Goal: Information Seeking & Learning: Learn about a topic

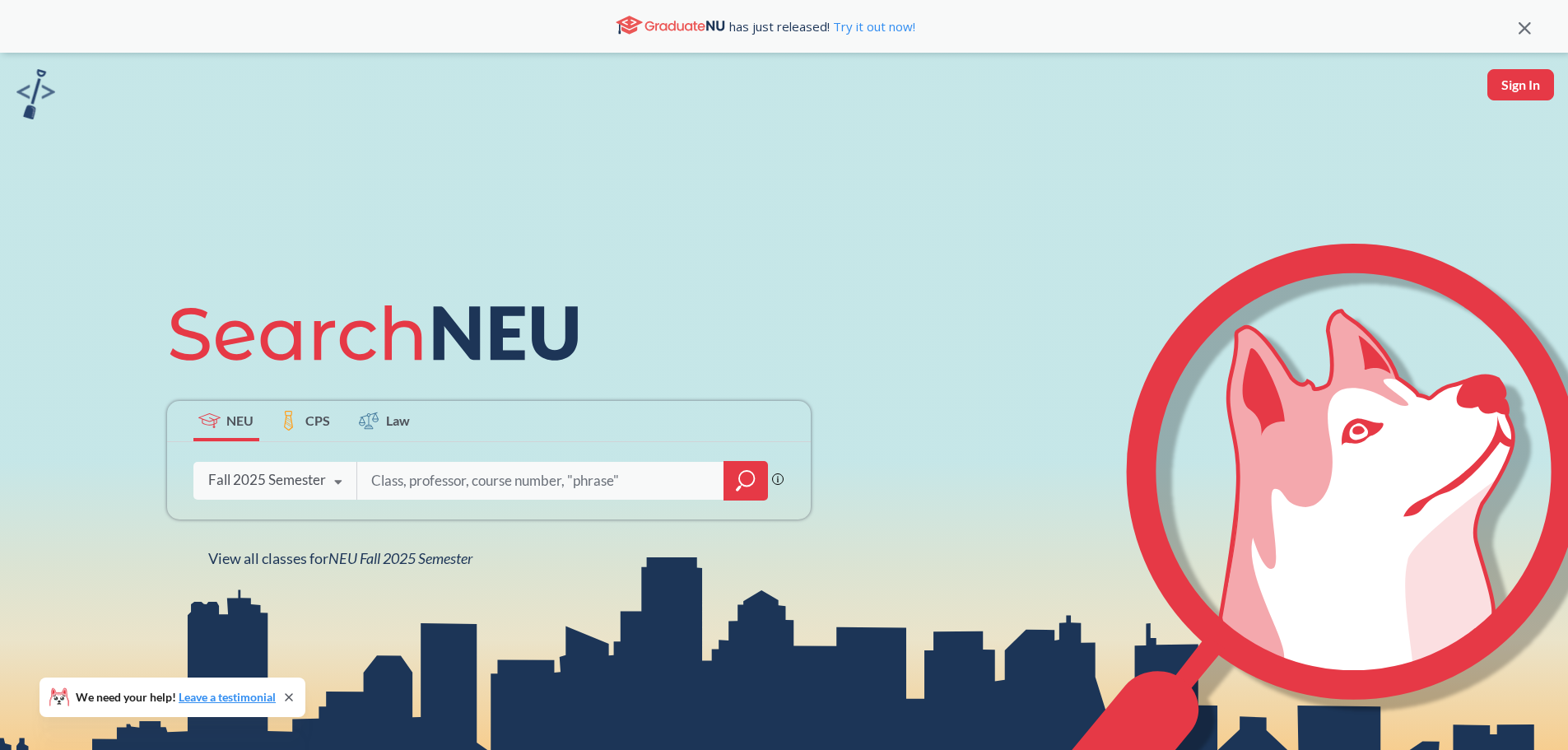
click at [497, 482] on input "search" at bounding box center [541, 480] width 343 height 34
type input "envr4000"
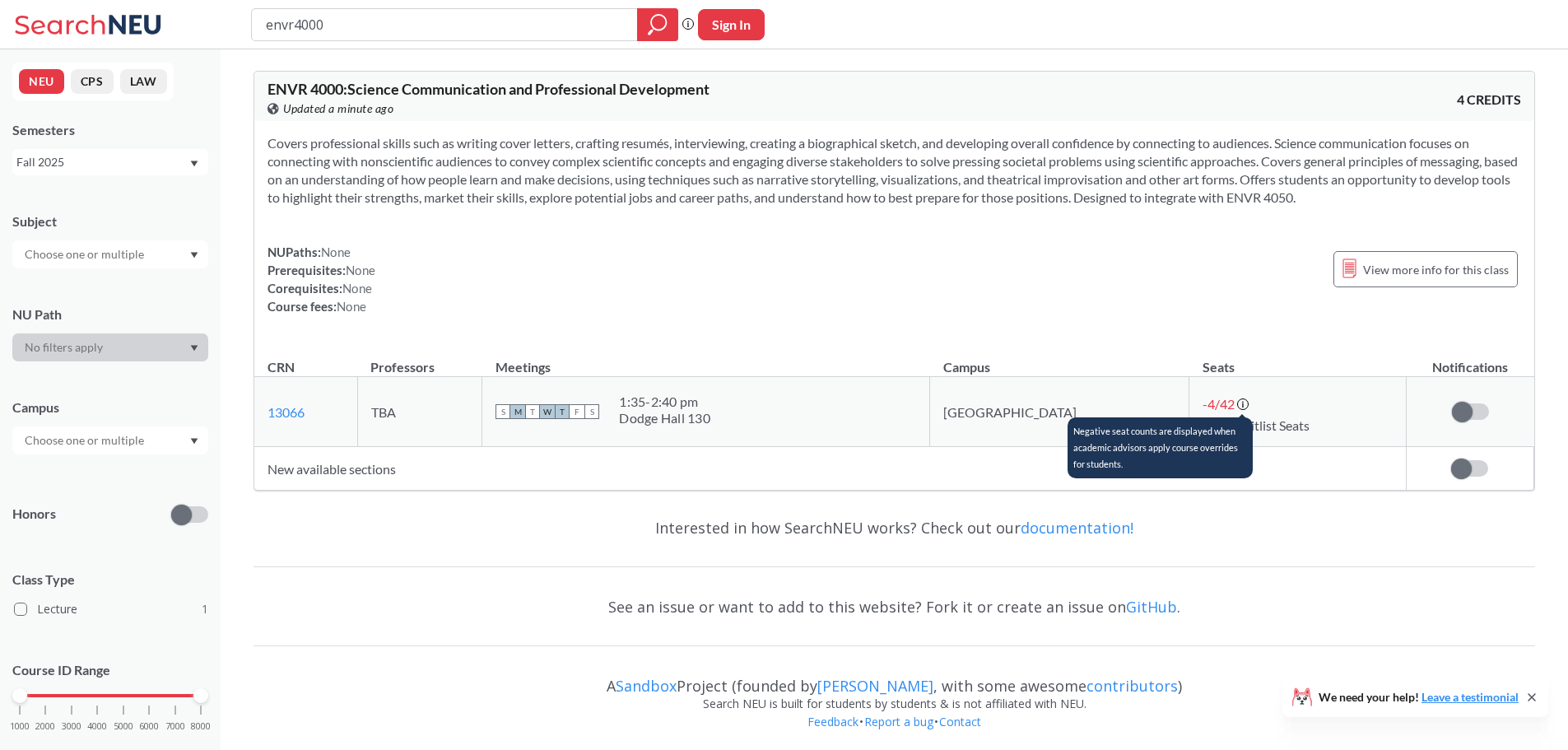
click at [1237, 399] on circle at bounding box center [1243, 404] width 10 height 10
click at [1237, 407] on icon at bounding box center [1243, 404] width 13 height 13
drag, startPoint x: 360, startPoint y: 25, endPoint x: 125, endPoint y: 5, distance: 235.8
click at [125, 5] on div "envr4000 Phrase search guarantees the exact search appears in the results. Ex. …" at bounding box center [784, 25] width 1568 height 50
type input "eemb3465"
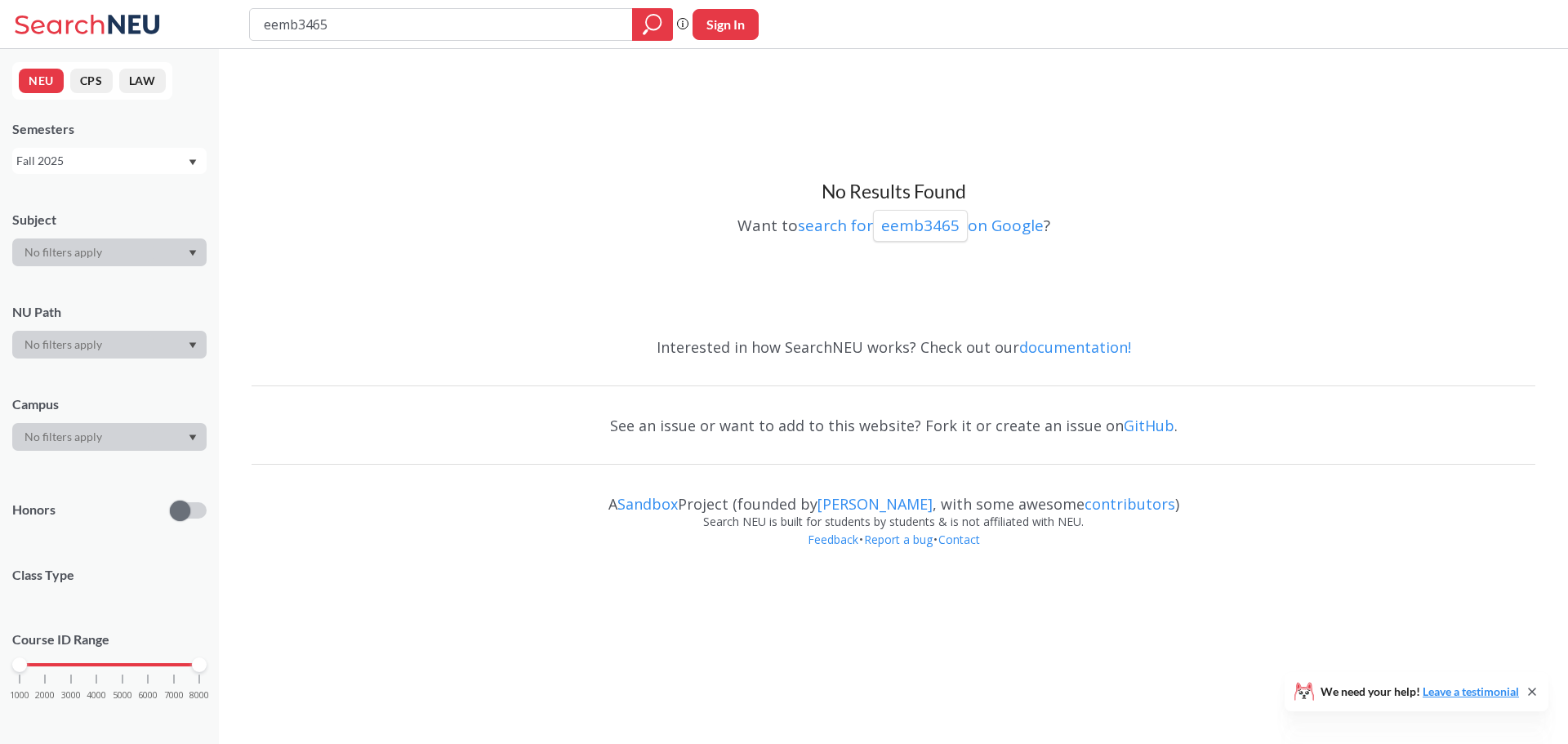
drag, startPoint x: 357, startPoint y: 25, endPoint x: 174, endPoint y: 11, distance: 183.5
click at [174, 11] on div "eemb3465 Phrase search guarantees the exact search appears in the results. Ex. …" at bounding box center [784, 25] width 1568 height 49
drag, startPoint x: 299, startPoint y: 22, endPoint x: 633, endPoint y: 32, distance: 334.1
click at [597, 31] on input "eemb3465" at bounding box center [442, 24] width 359 height 28
click at [389, 24] on input "eemb3465" at bounding box center [442, 24] width 359 height 28
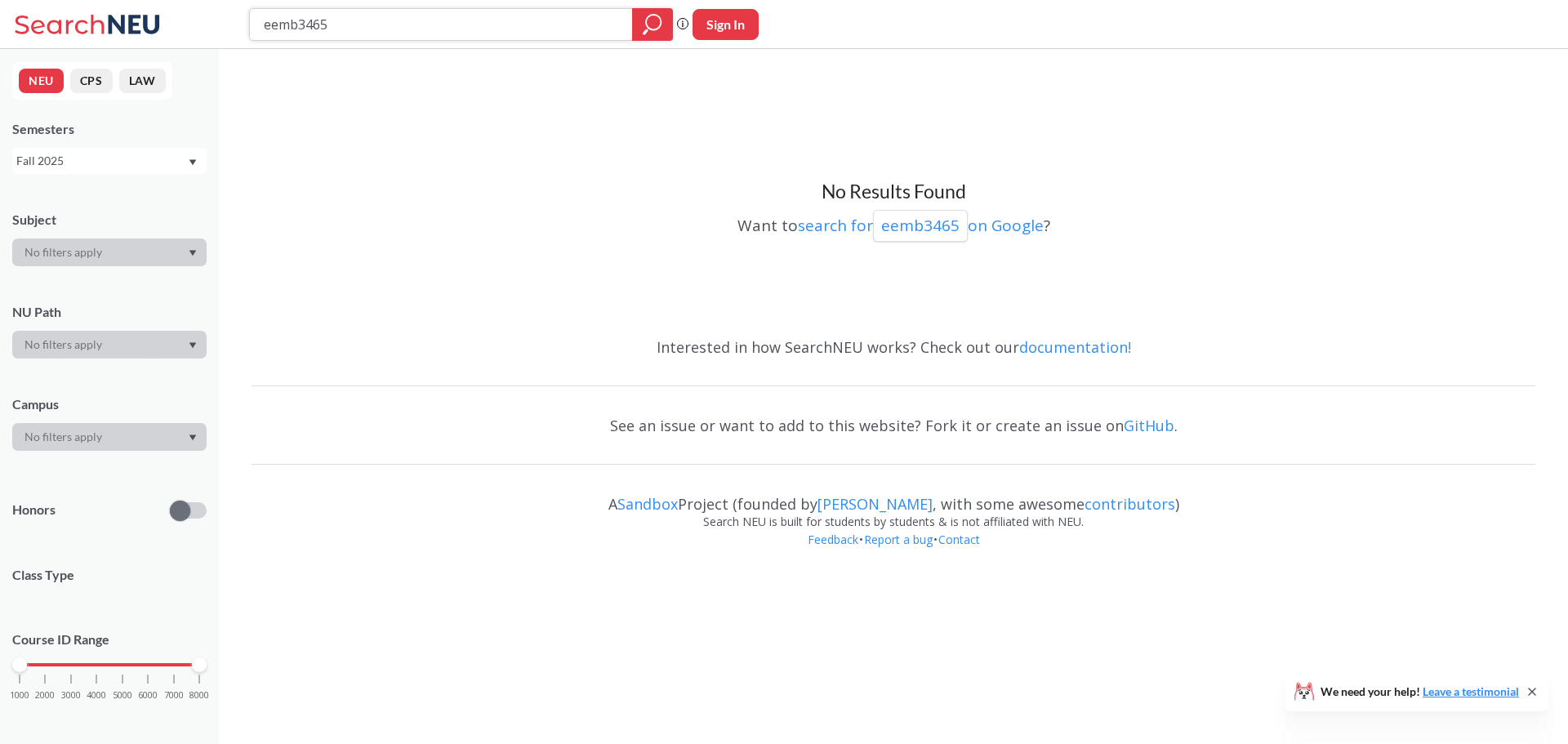
click at [393, 24] on input "eemb3465" at bounding box center [442, 24] width 359 height 28
type input "eemb"
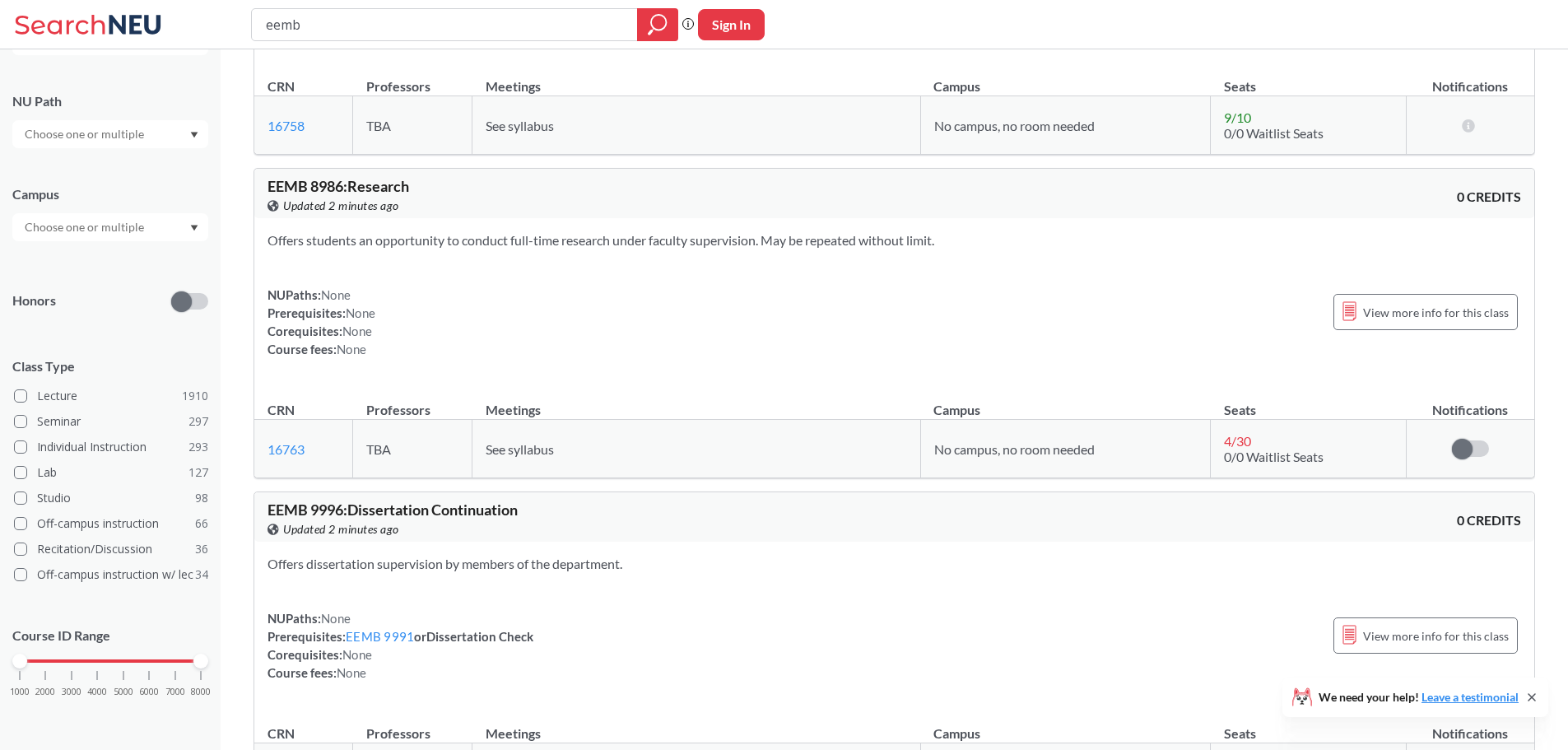
scroll to position [2057, 0]
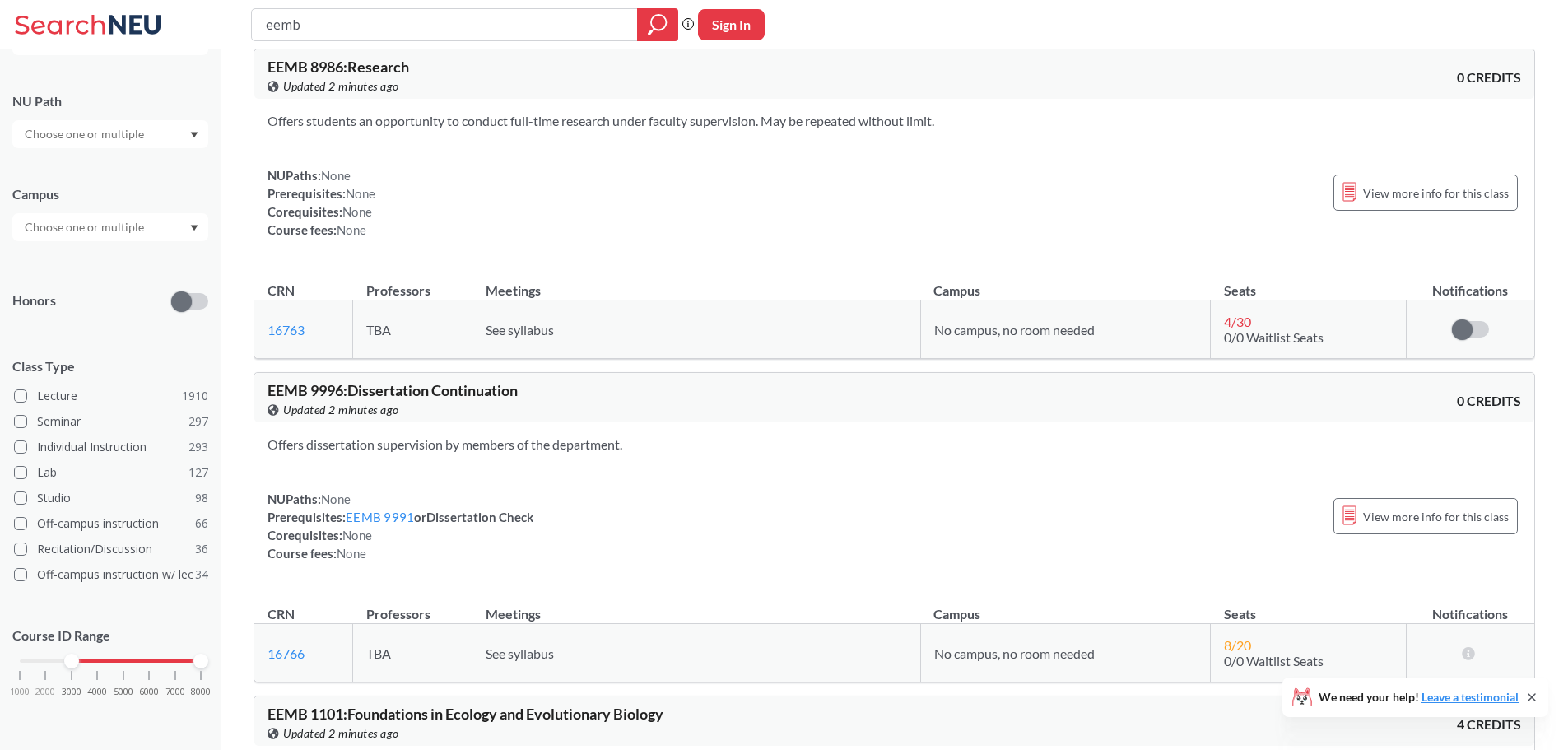
drag, startPoint x: 21, startPoint y: 661, endPoint x: 63, endPoint y: 657, distance: 42.2
click at [63, 657] on div "1000 2000 3000 4000 5000 6000 7000 8000" at bounding box center [110, 660] width 181 height 11
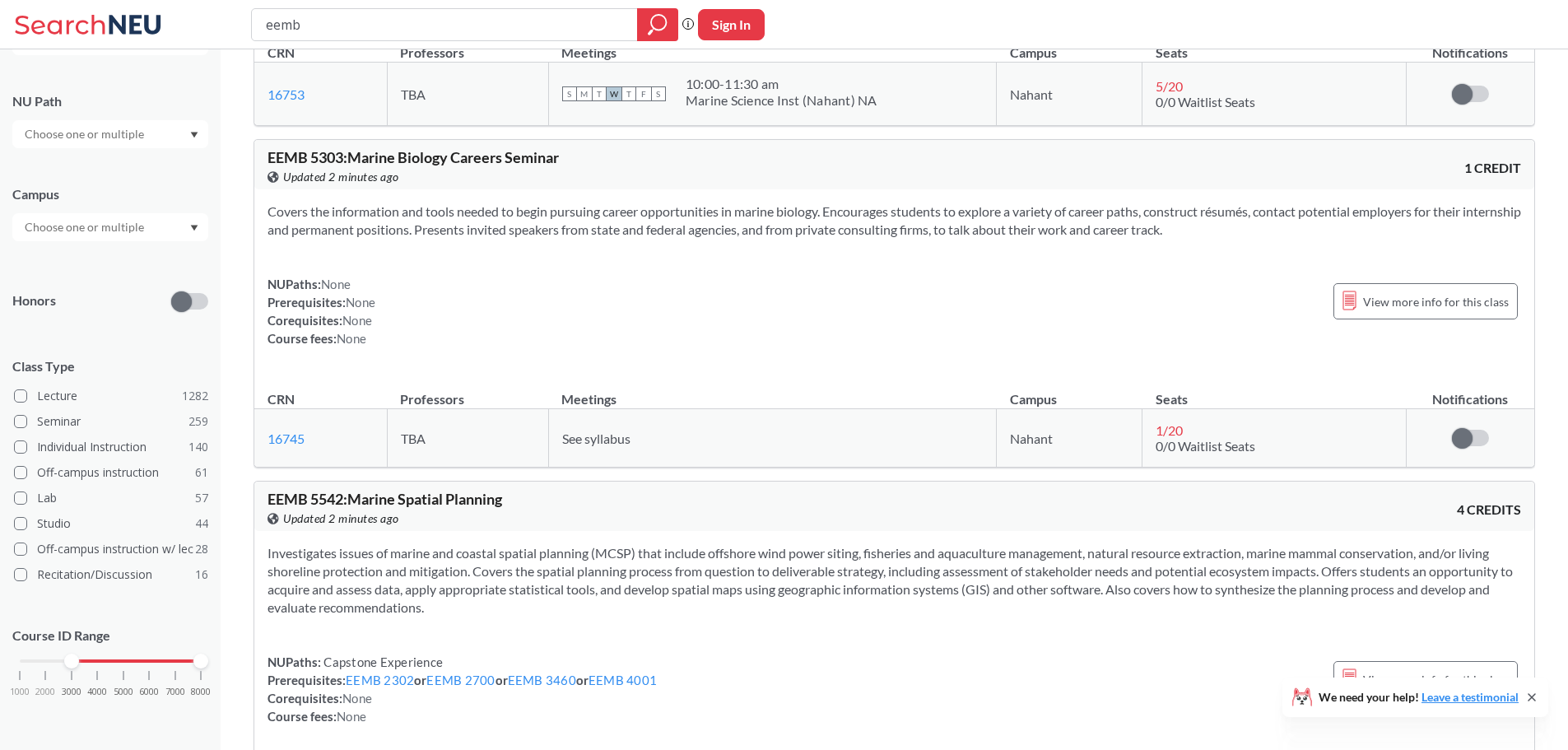
scroll to position [5348, 0]
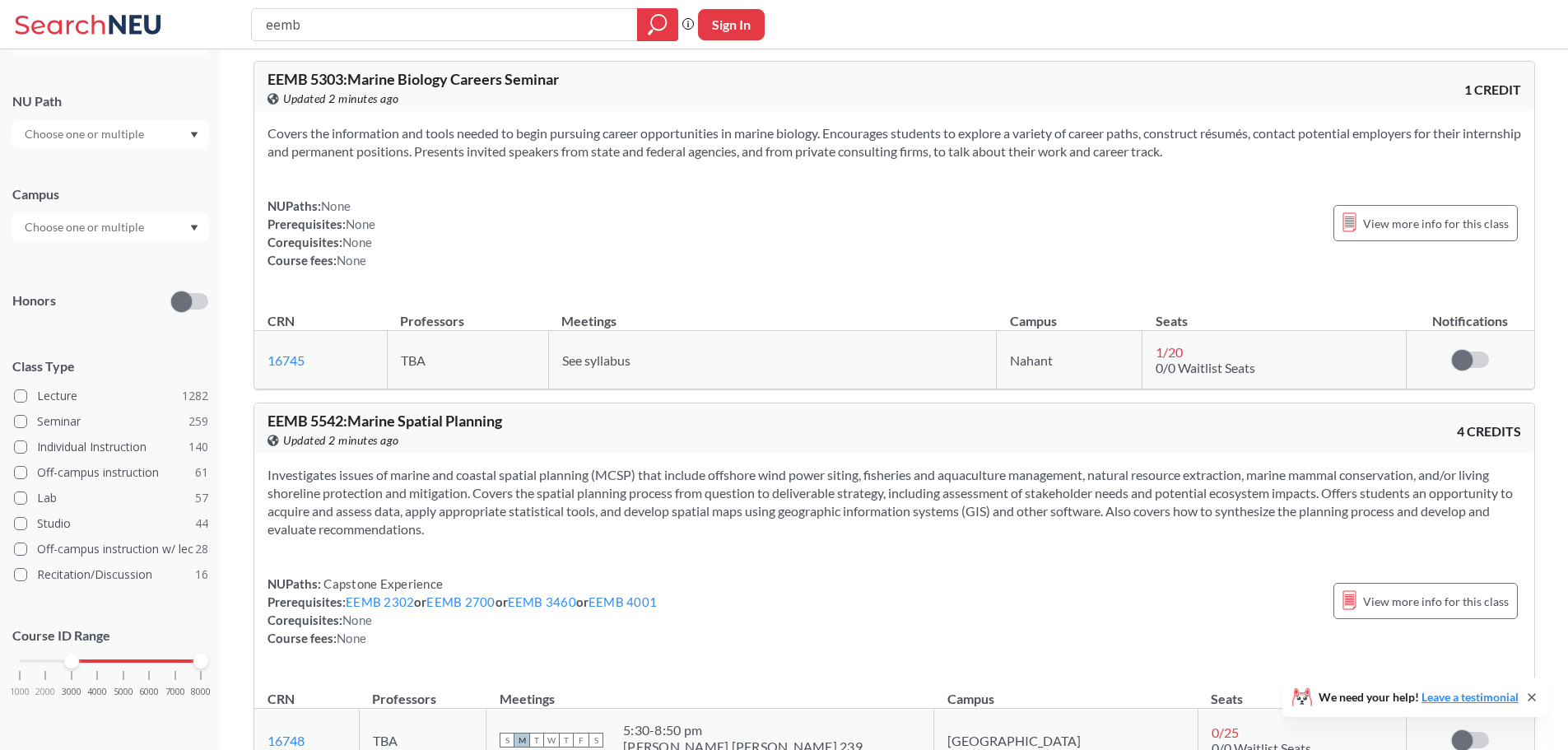
click at [97, 220] on input "text" at bounding box center [85, 227] width 138 height 20
click at [789, 269] on div "NUPaths: None Prerequisites: None Corequisites: None Course fees: None View mor…" at bounding box center [894, 233] width 1254 height 73
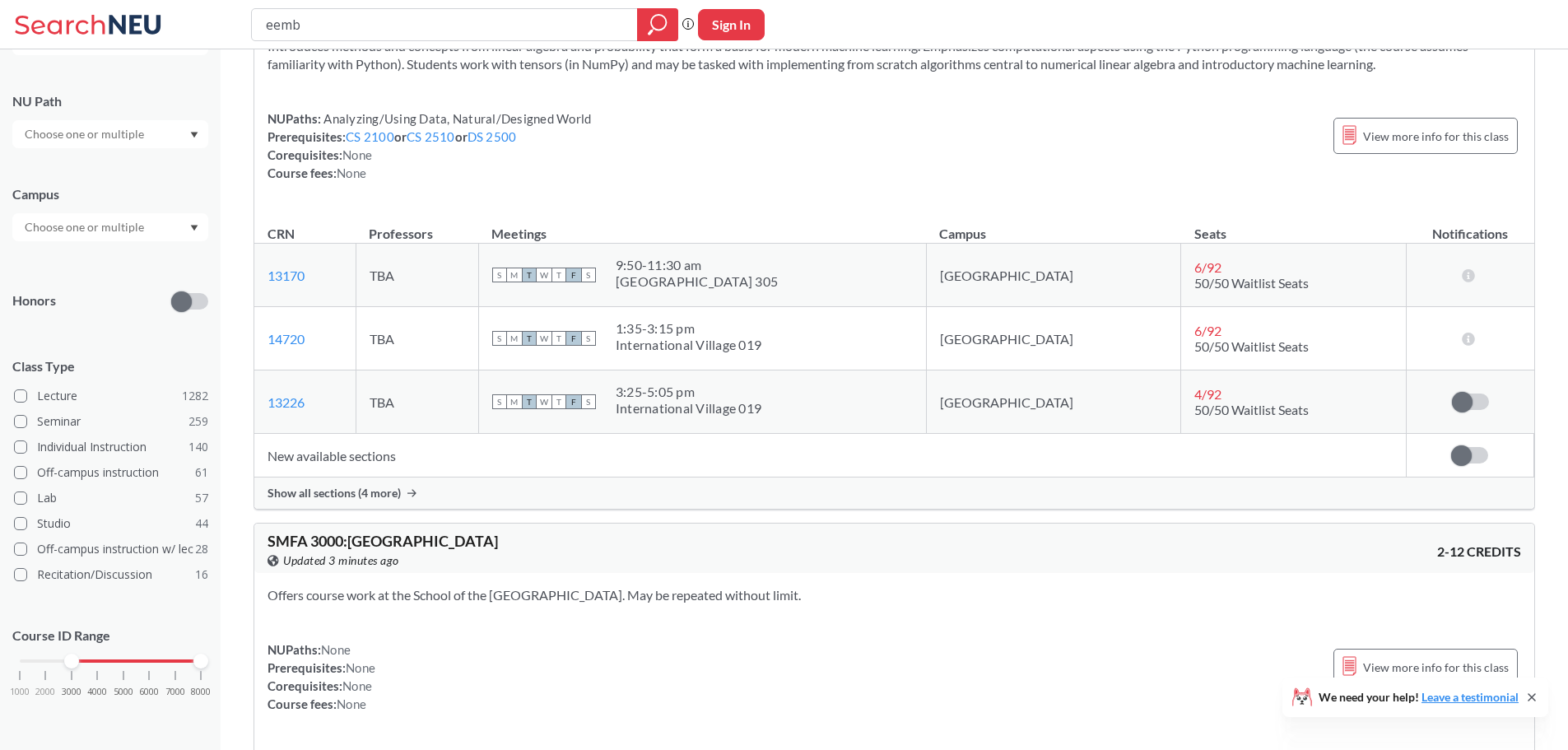
scroll to position [6747, 0]
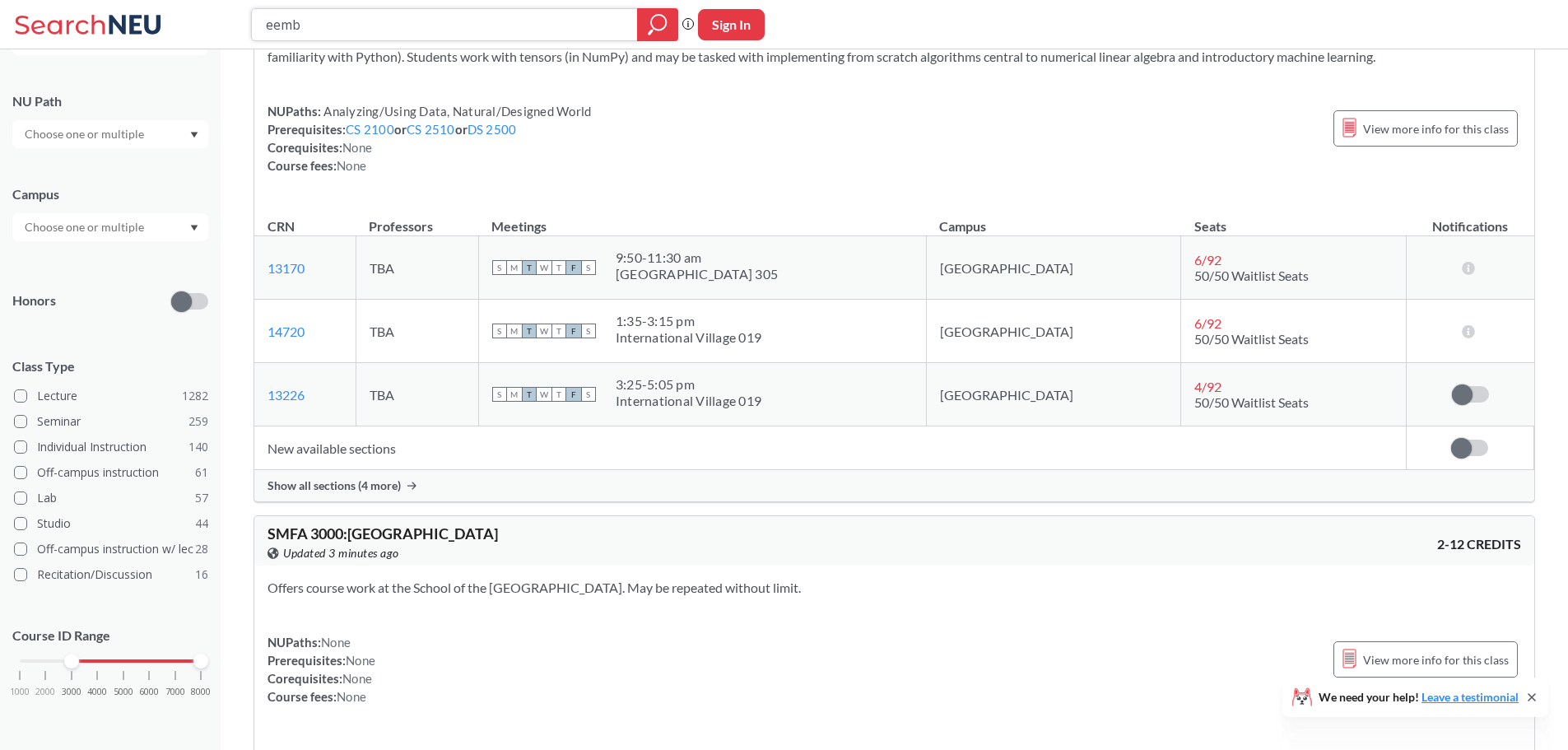
drag, startPoint x: 276, startPoint y: 26, endPoint x: 670, endPoint y: 45, distance: 394.5
click at [670, 45] on div "eemb Phrase search guarantees the exact search appears in the results. Ex. If y…" at bounding box center [784, 25] width 1568 height 50
type input "envt"
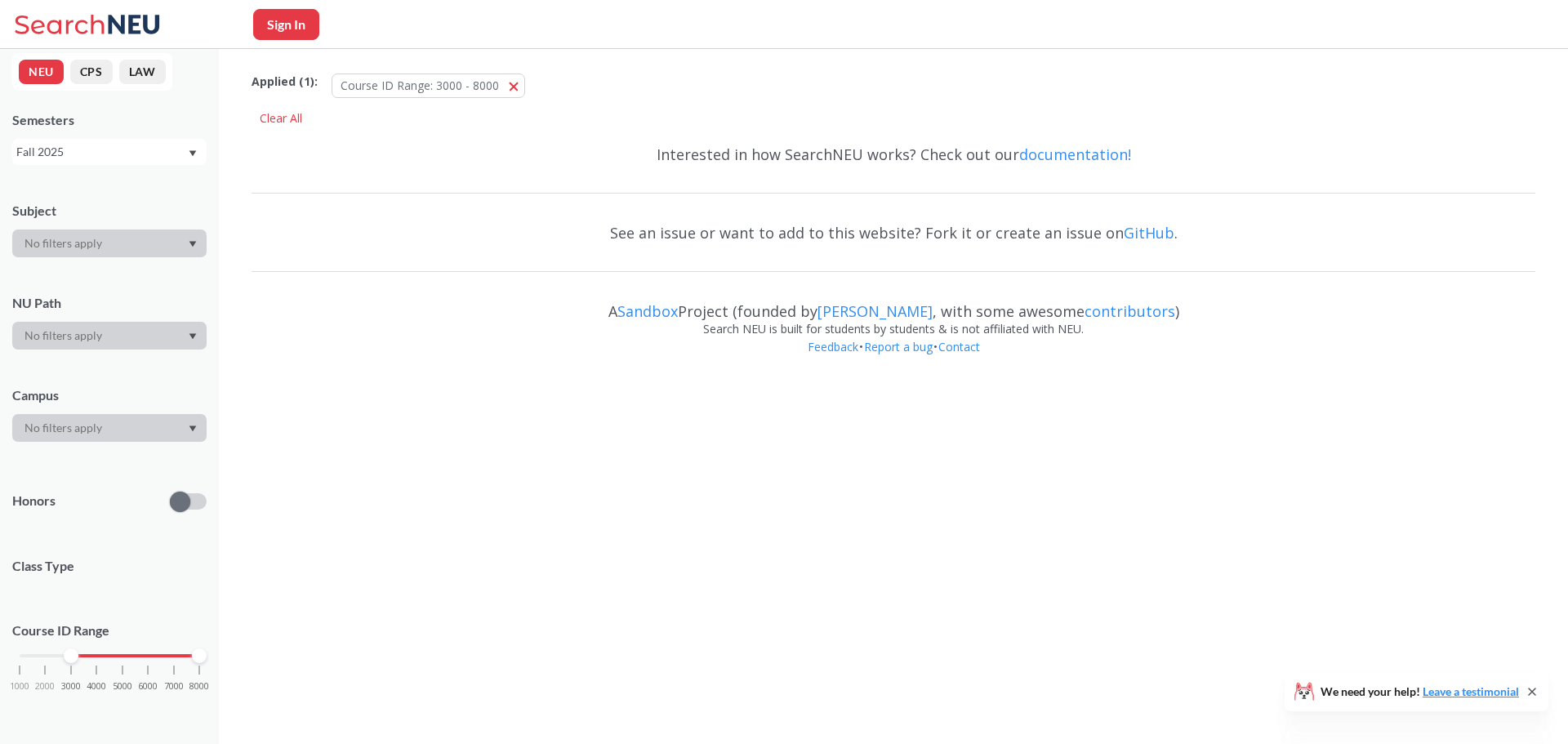
scroll to position [211, 0]
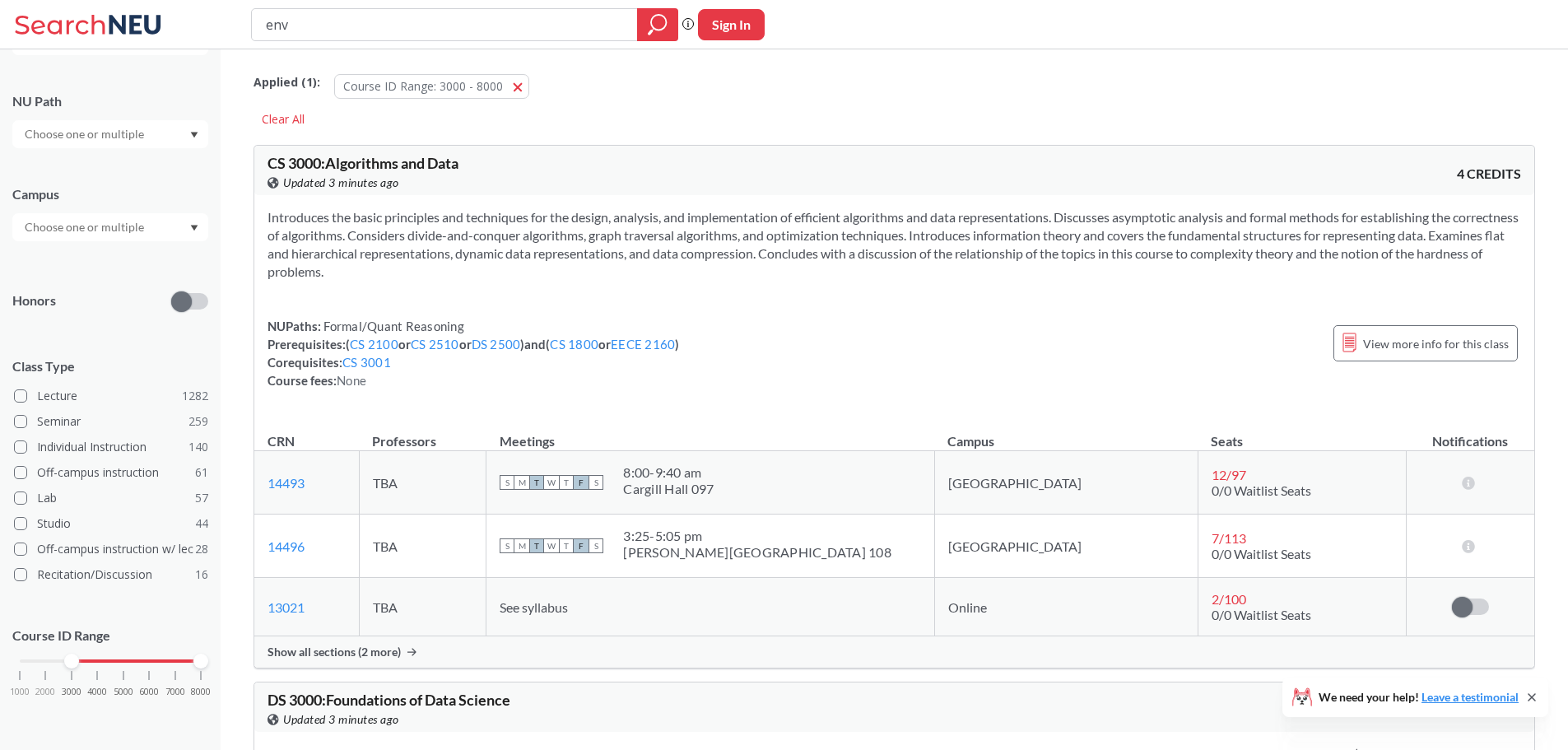
type input "envr"
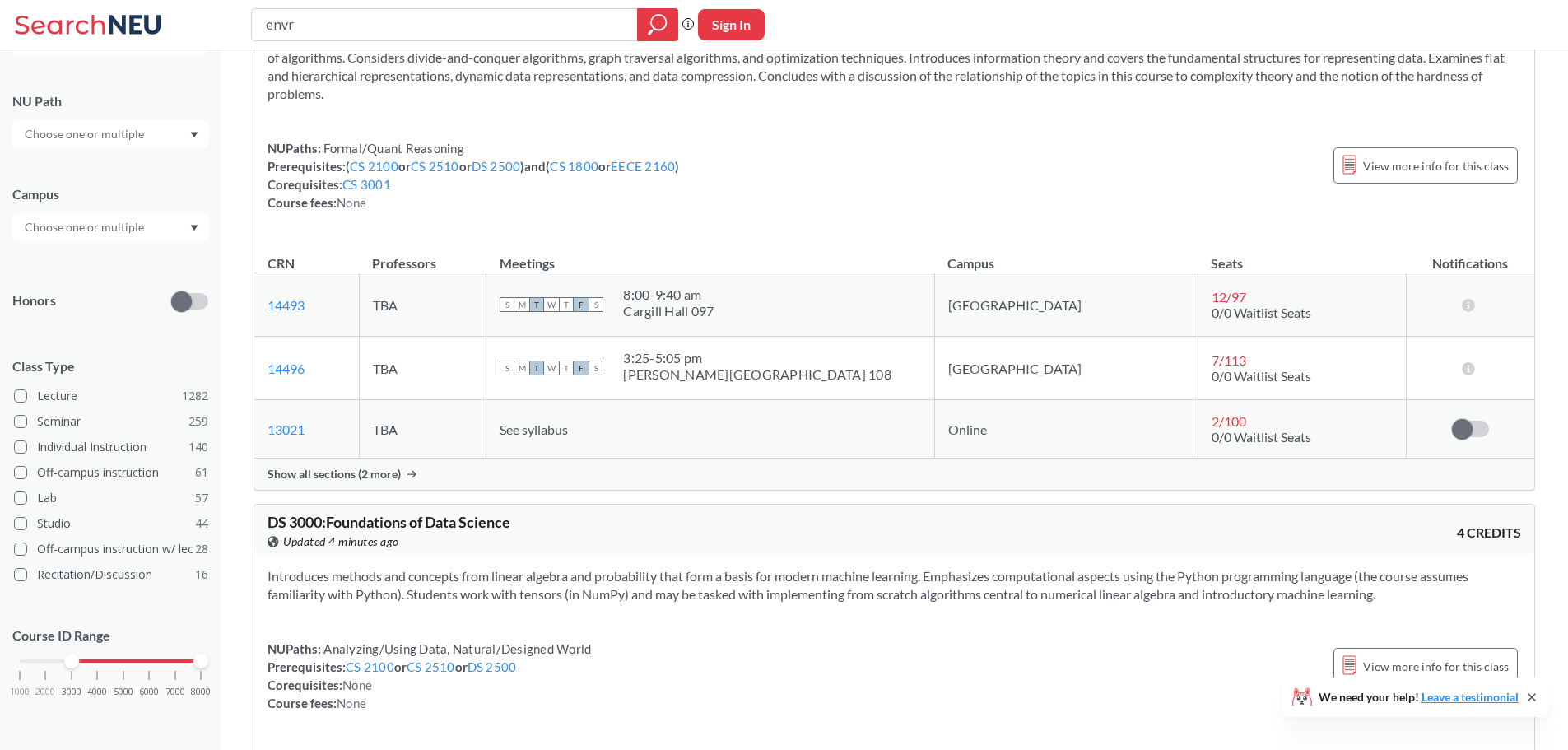
scroll to position [10533, 0]
